Goal: Information Seeking & Learning: Learn about a topic

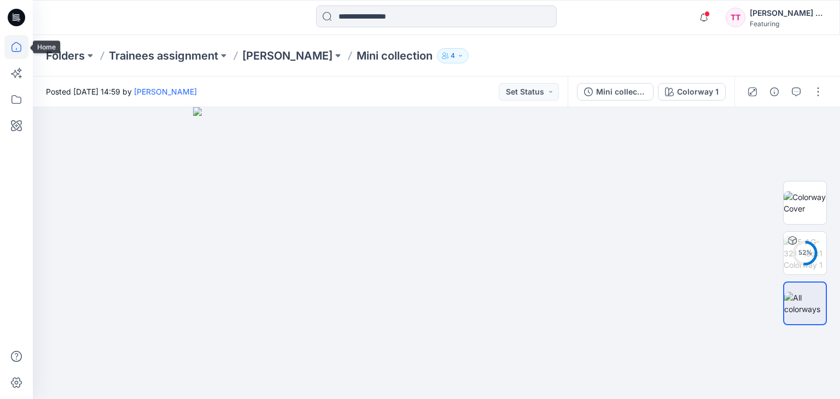
click at [20, 49] on icon at bounding box center [16, 47] width 24 height 24
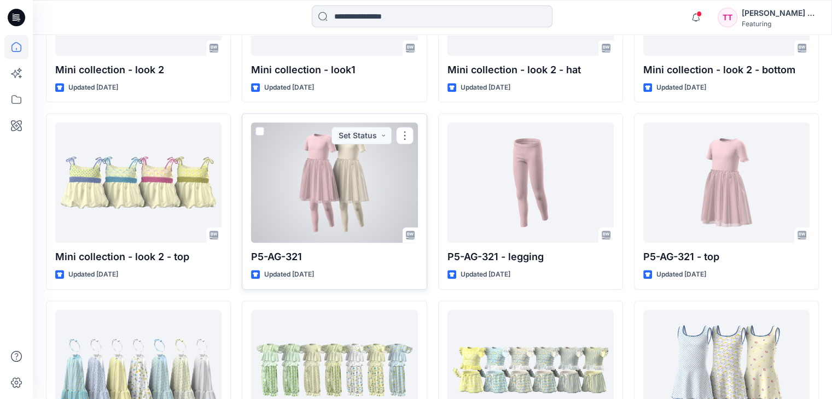
scroll to position [545, 0]
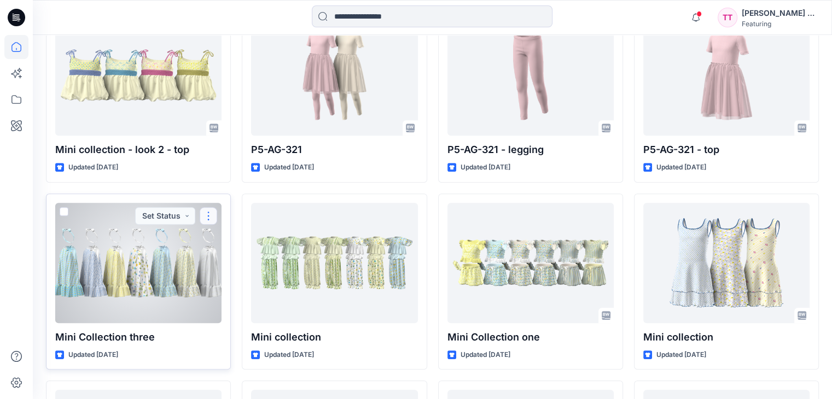
click at [211, 207] on button "button" at bounding box center [209, 216] width 18 height 18
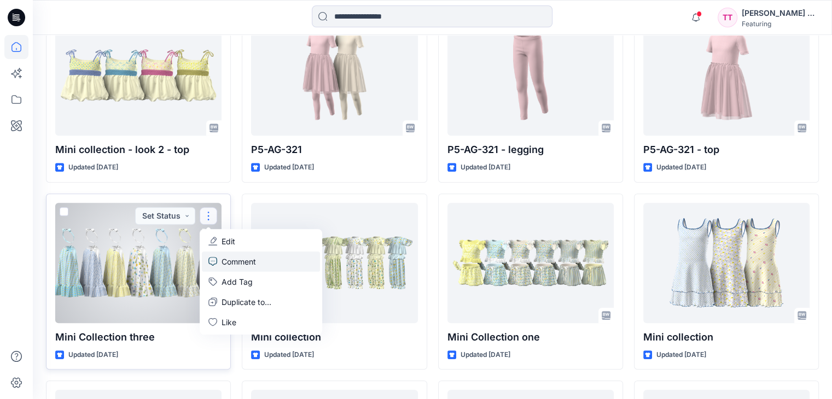
click at [242, 256] on p "Comment" at bounding box center [239, 261] width 34 height 11
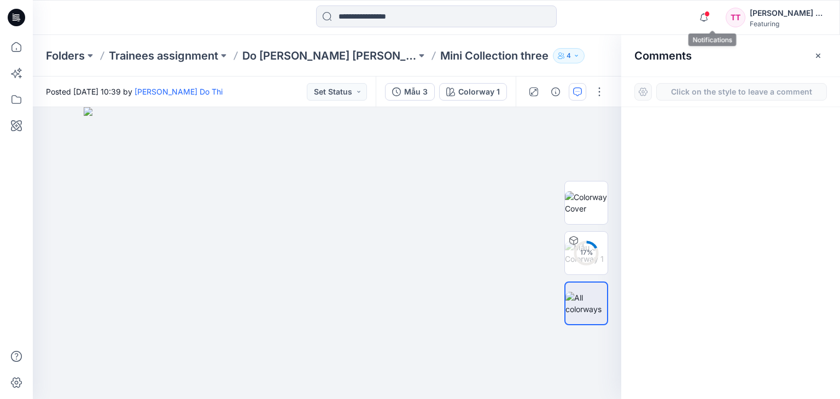
click at [710, 12] on span at bounding box center [707, 14] width 5 height 6
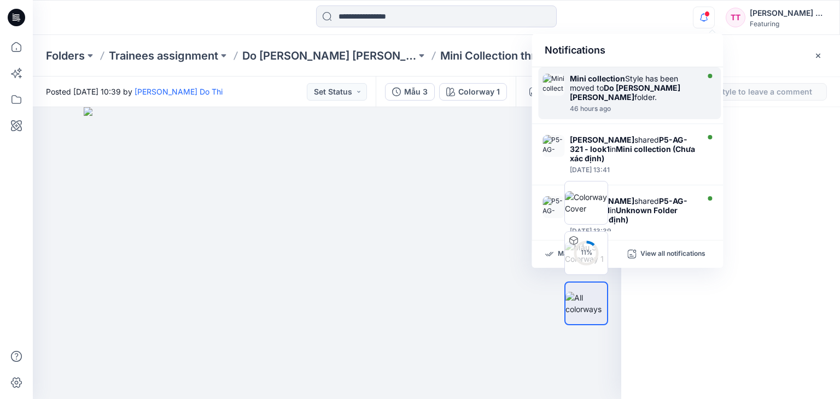
click at [652, 97] on div "Mini collection Style has been moved to Do Thi Thanh Truc folder." at bounding box center [633, 88] width 126 height 28
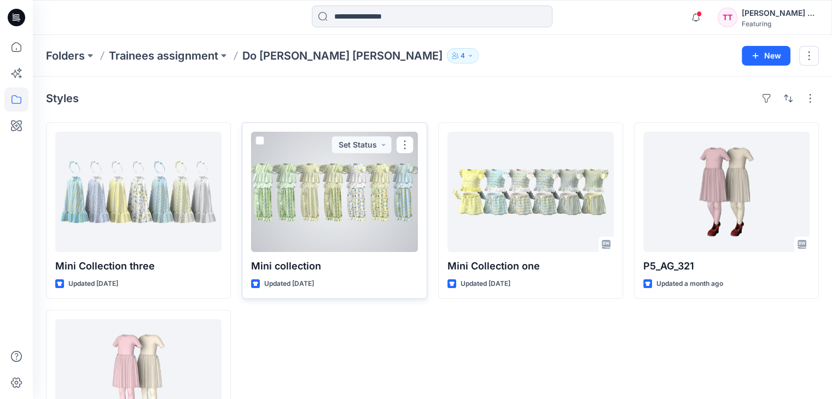
click at [325, 198] on div at bounding box center [334, 192] width 166 height 120
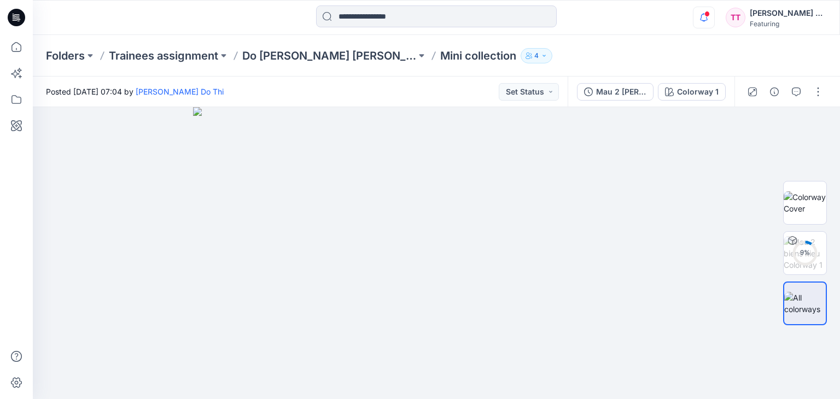
click at [706, 21] on icon "button" at bounding box center [704, 21] width 3 height 2
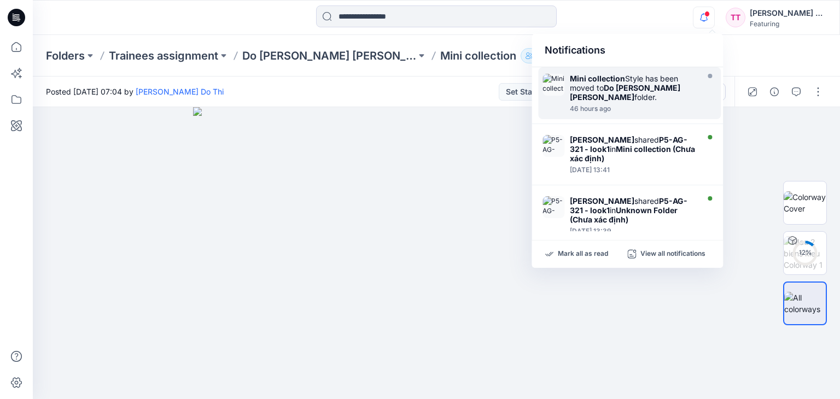
click at [624, 82] on strong "Mini collection" at bounding box center [597, 78] width 55 height 9
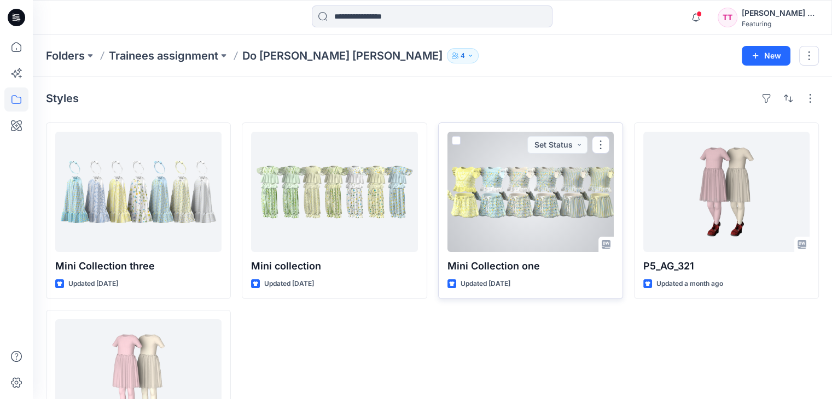
click at [552, 224] on div at bounding box center [531, 192] width 166 height 120
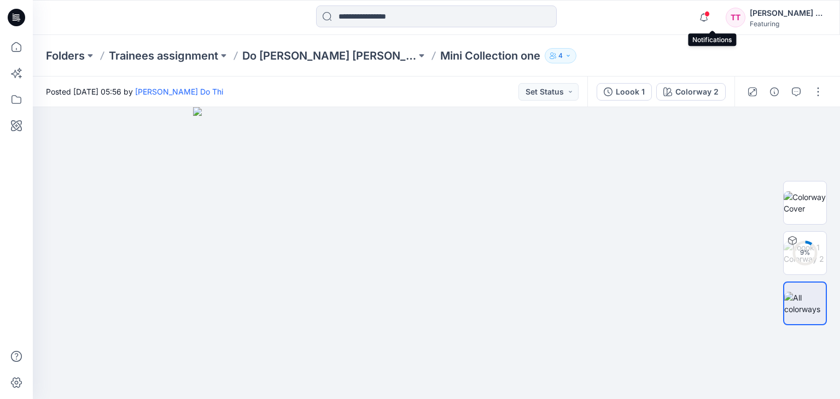
click at [710, 13] on span at bounding box center [707, 14] width 5 height 6
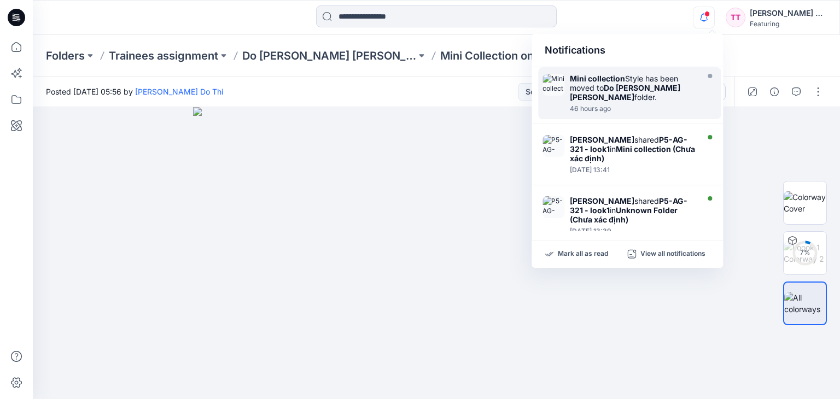
click at [635, 79] on div "Mini collection Style has been moved to Do Thi Thanh Truc folder." at bounding box center [633, 88] width 126 height 28
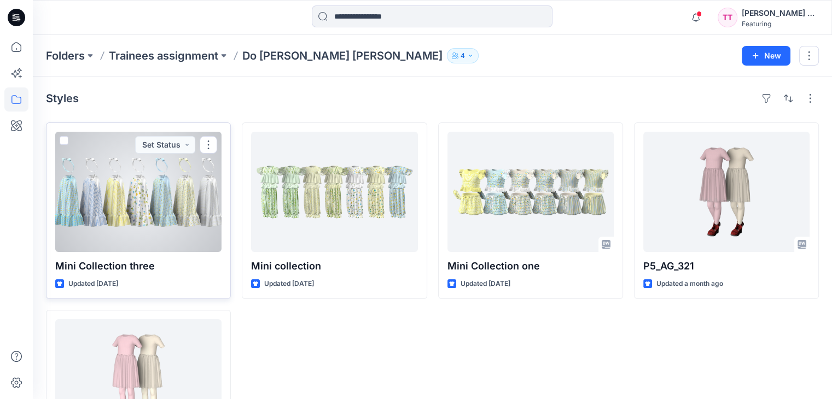
click at [211, 173] on div at bounding box center [138, 192] width 166 height 120
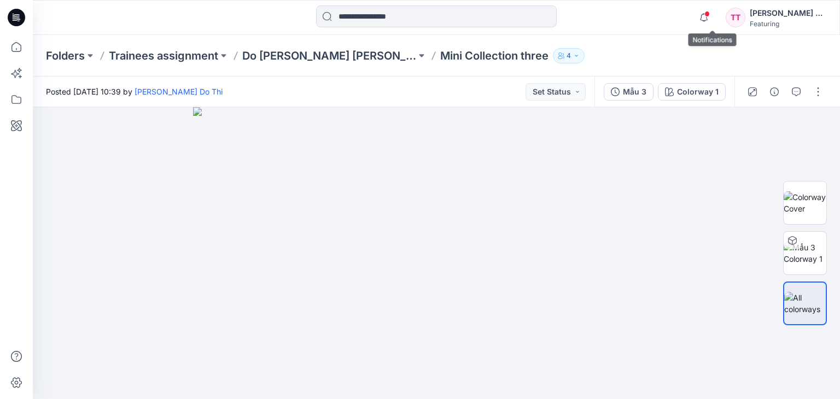
click at [710, 15] on span at bounding box center [707, 14] width 5 height 6
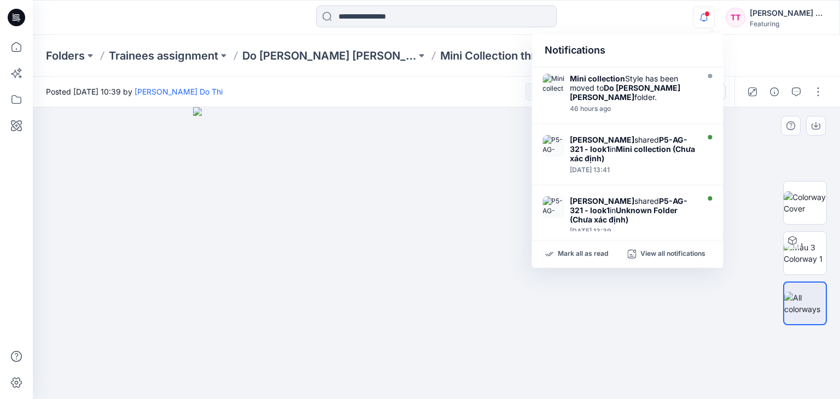
click at [203, 266] on img at bounding box center [436, 253] width 486 height 292
